Goal: Task Accomplishment & Management: Complete application form

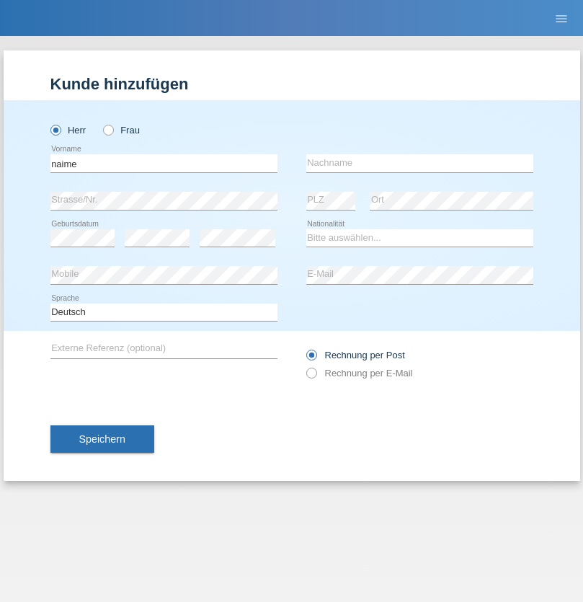
type input "naime"
click at [419, 163] on input "text" at bounding box center [419, 163] width 227 height 18
type input "llugiqi"
select select "CH"
radio input "true"
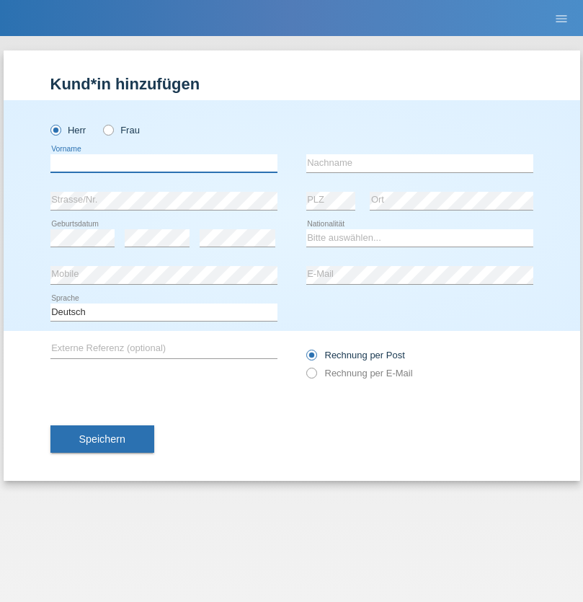
click at [164, 163] on input "text" at bounding box center [163, 163] width 227 height 18
type input "Shaban"
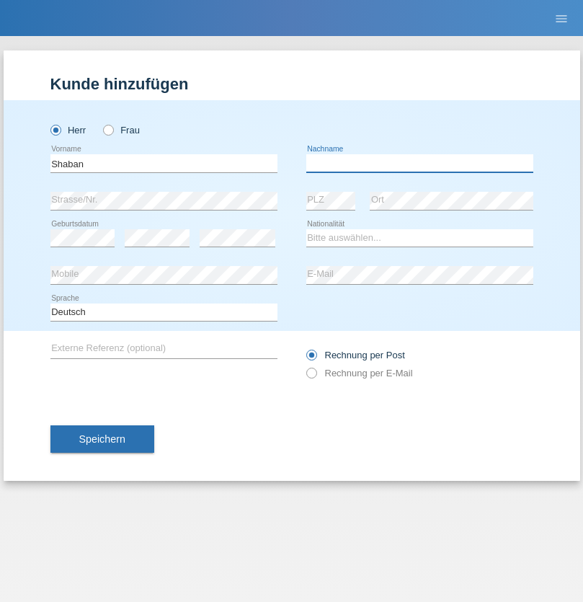
click at [419, 163] on input "text" at bounding box center [419, 163] width 227 height 18
type input "llugiqi"
select select "CH"
radio input "true"
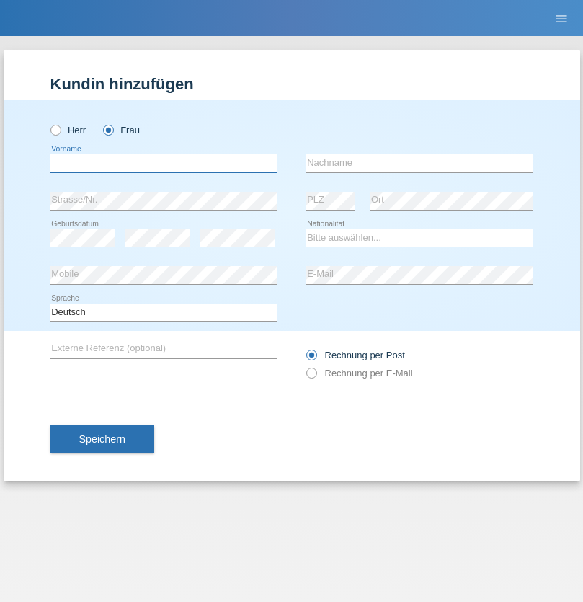
click at [164, 163] on input "text" at bounding box center [163, 163] width 227 height 18
type input "Hatman"
click at [419, 163] on input "text" at bounding box center [419, 163] width 227 height 18
type input "Krasniqi"
select select "CH"
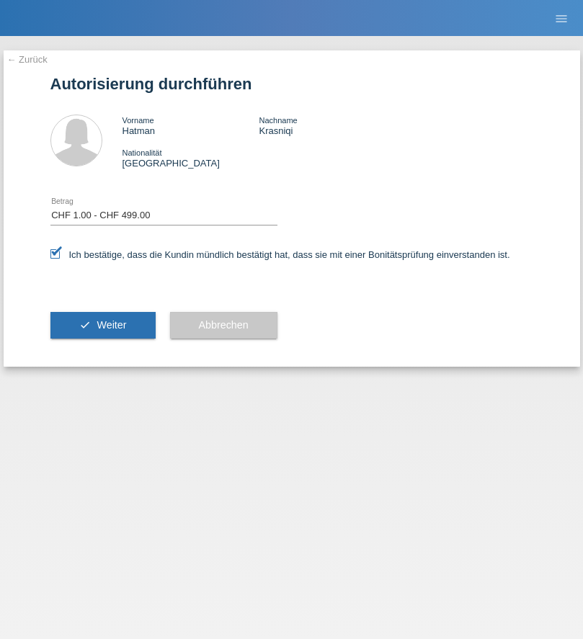
select select "1"
click at [102, 325] on span "Weiter" at bounding box center [112, 325] width 30 height 12
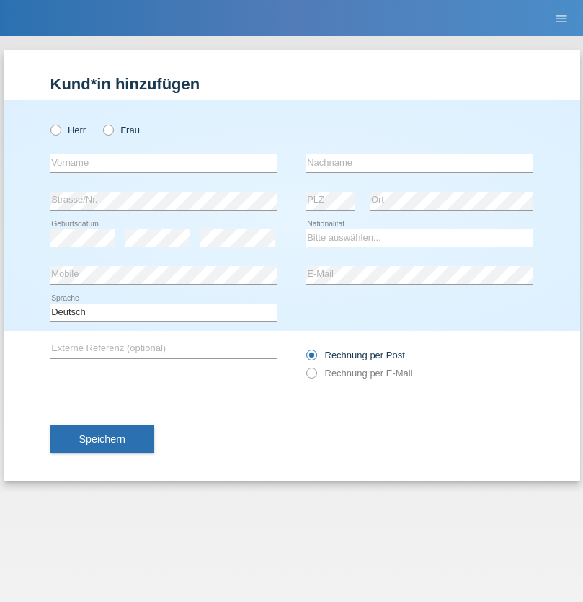
radio input "true"
click at [164, 163] on input "text" at bounding box center [163, 163] width 227 height 18
type input "Champing"
click at [419, 163] on input "text" at bounding box center [419, 163] width 227 height 18
type input "Malonga"
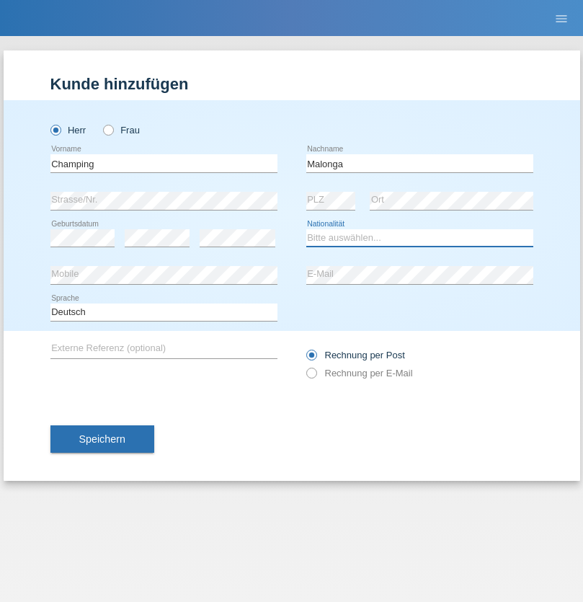
select select "CH"
radio input "true"
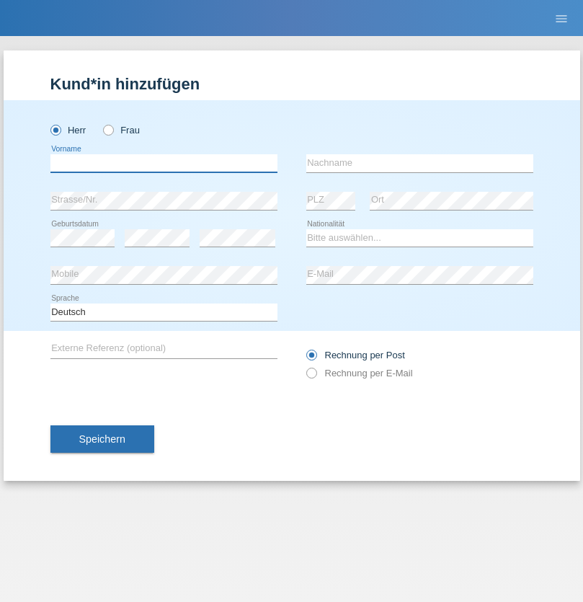
click at [164, 163] on input "text" at bounding box center [163, 163] width 227 height 18
type input "Djordjevic"
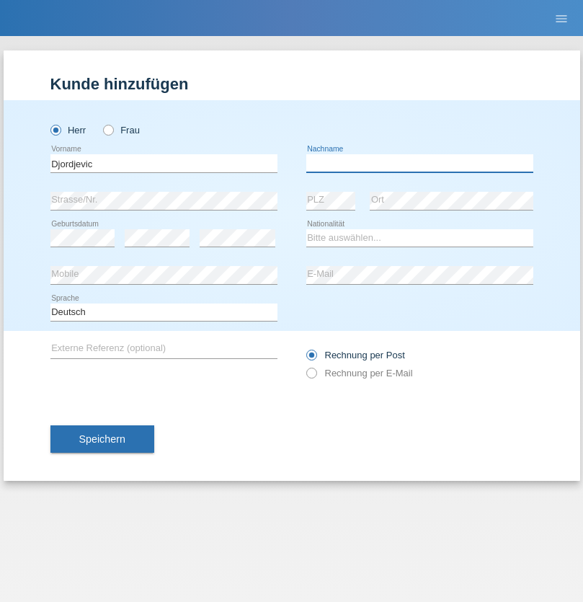
click at [419, 163] on input "text" at bounding box center [419, 163] width 227 height 18
type input "Radosav"
select select "RS"
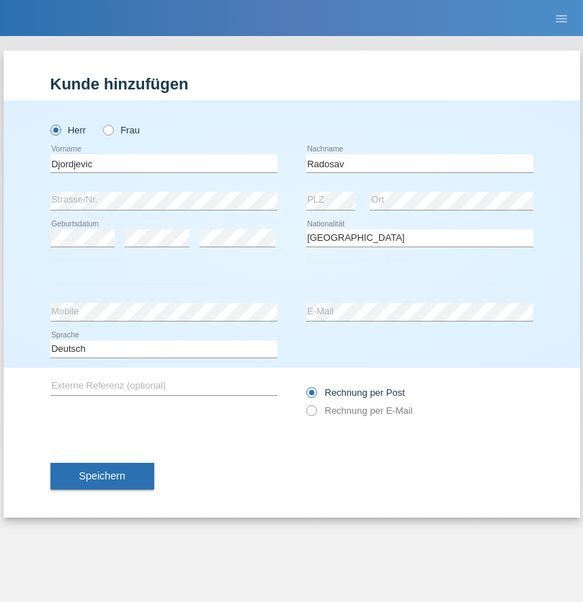
select select "C"
select select "10"
select select "03"
select select "1989"
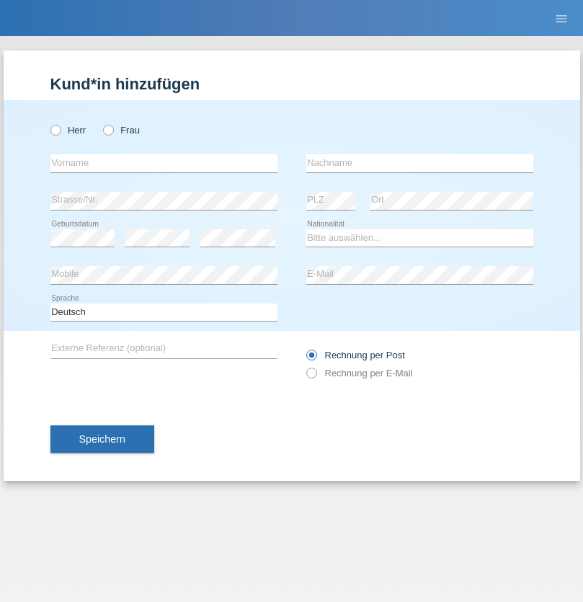
radio input "true"
click at [164, 163] on input "text" at bounding box center [163, 163] width 227 height 18
type input "Silvia"
click at [419, 163] on input "text" at bounding box center [419, 163] width 227 height 18
type input "Patera"
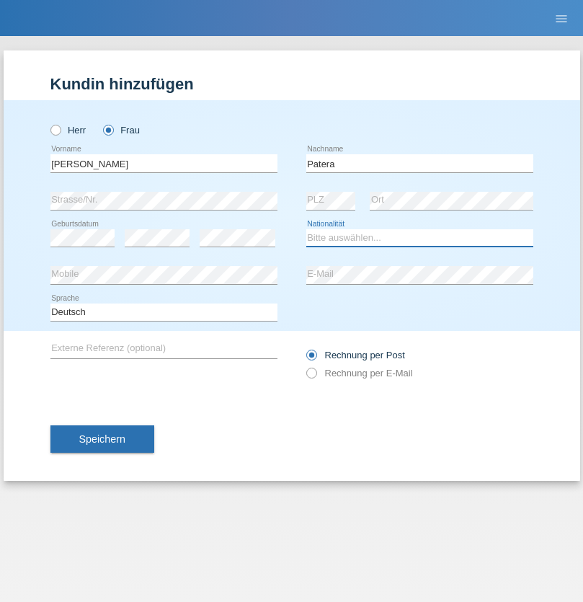
select select "CH"
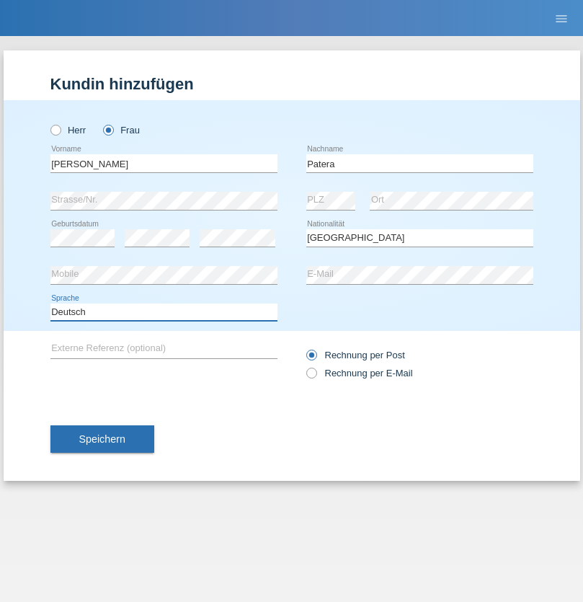
select select "en"
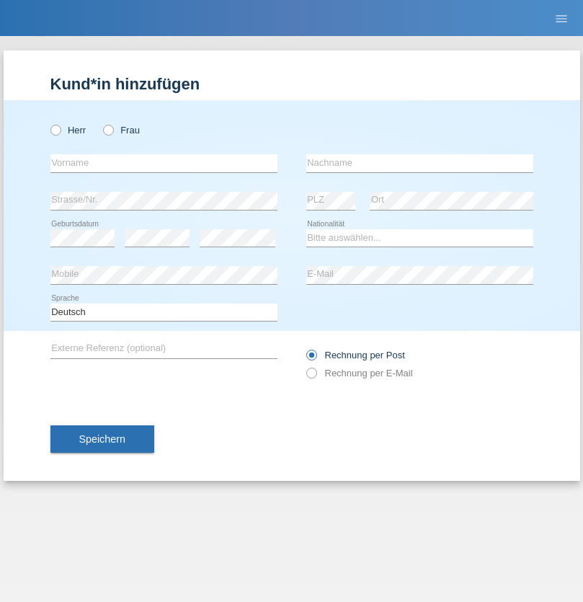
radio input "true"
click at [164, 163] on input "text" at bounding box center [163, 163] width 227 height 18
type input "[PERSON_NAME]"
click at [419, 163] on input "text" at bounding box center [419, 163] width 227 height 18
type input "Sakhi"
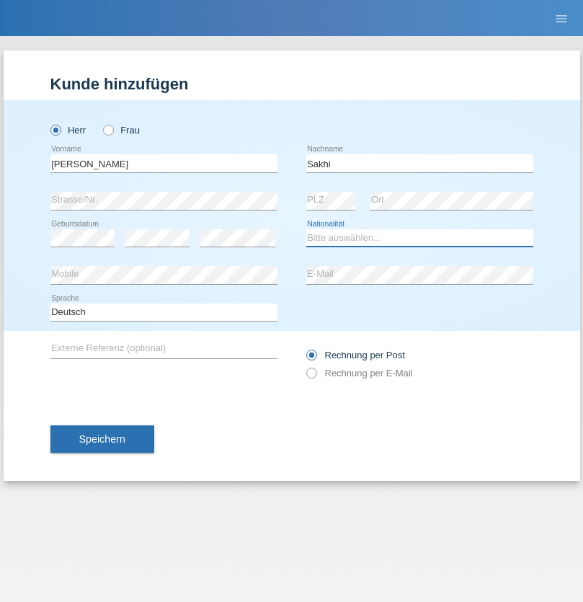
select select "IT"
select select "C"
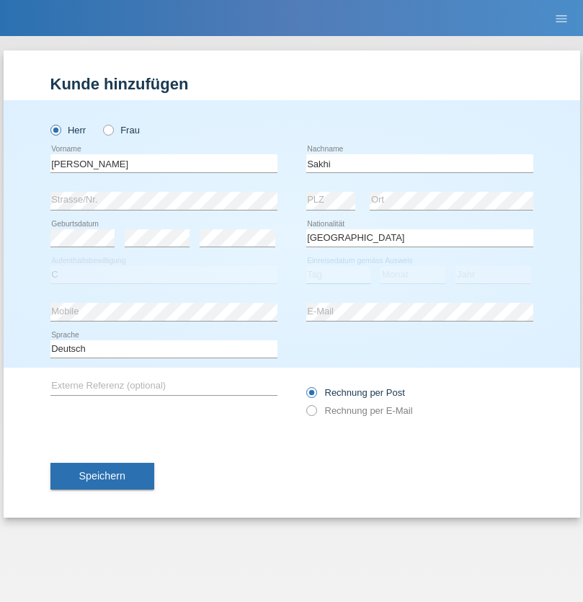
select select "24"
select select "10"
select select "2021"
